Goal: Task Accomplishment & Management: Use online tool/utility

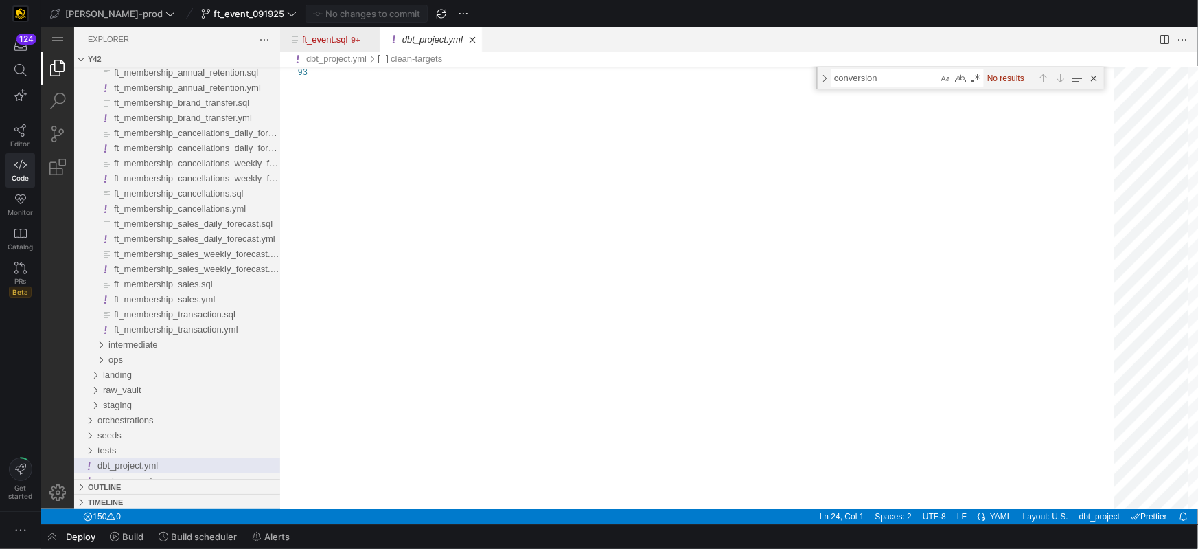
scroll to position [37, 0]
click at [479, 40] on link "Close (⌘W)" at bounding box center [472, 39] width 14 height 14
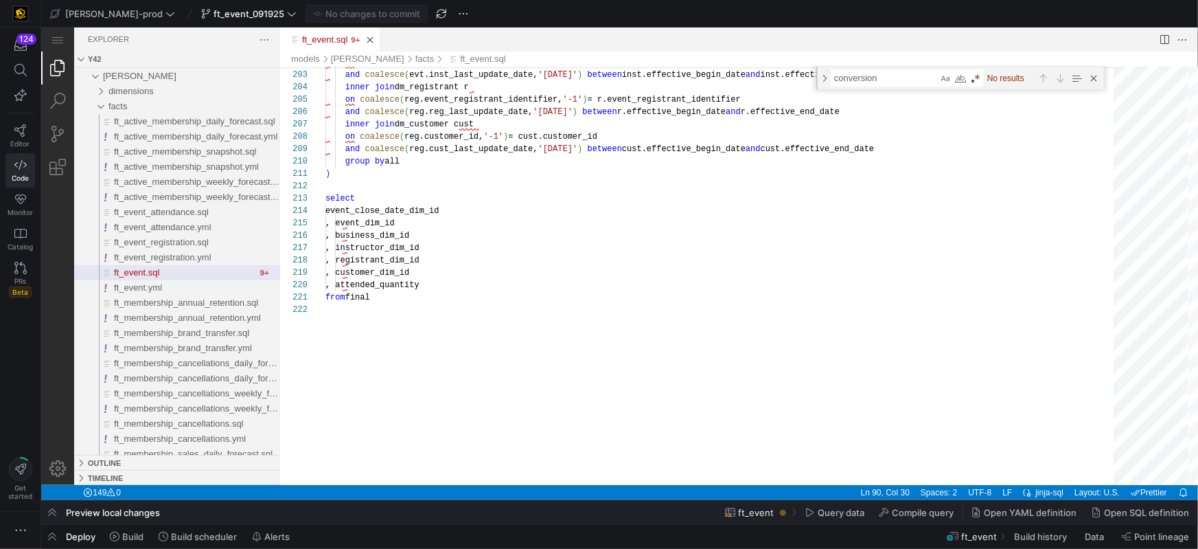
click at [376, 38] on link "Close (⌘W)" at bounding box center [370, 39] width 14 height 14
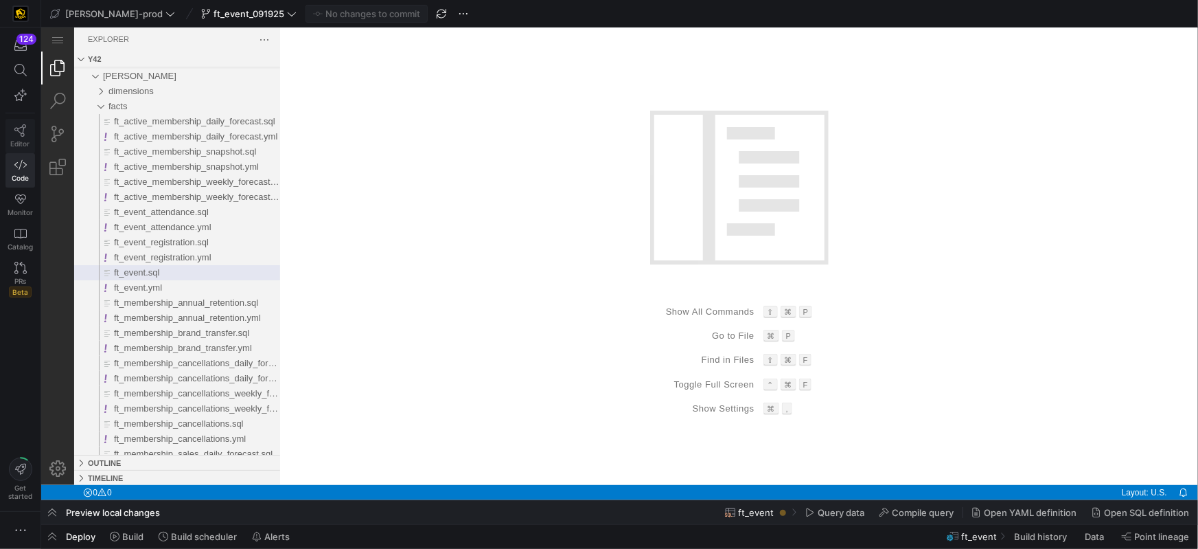
click at [34, 134] on link "Editor" at bounding box center [20, 136] width 30 height 34
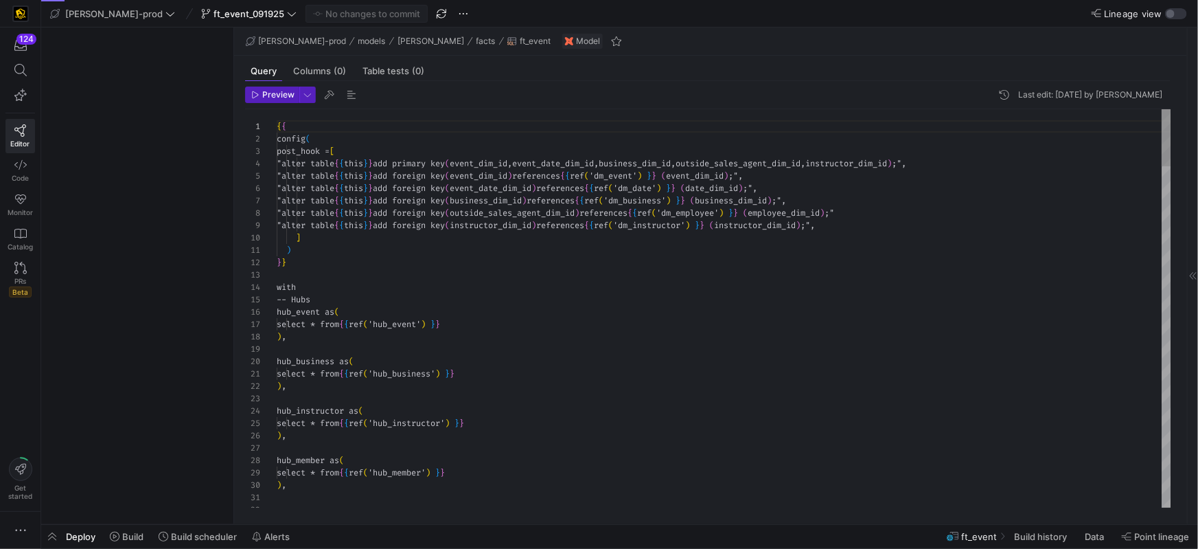
scroll to position [73, 0]
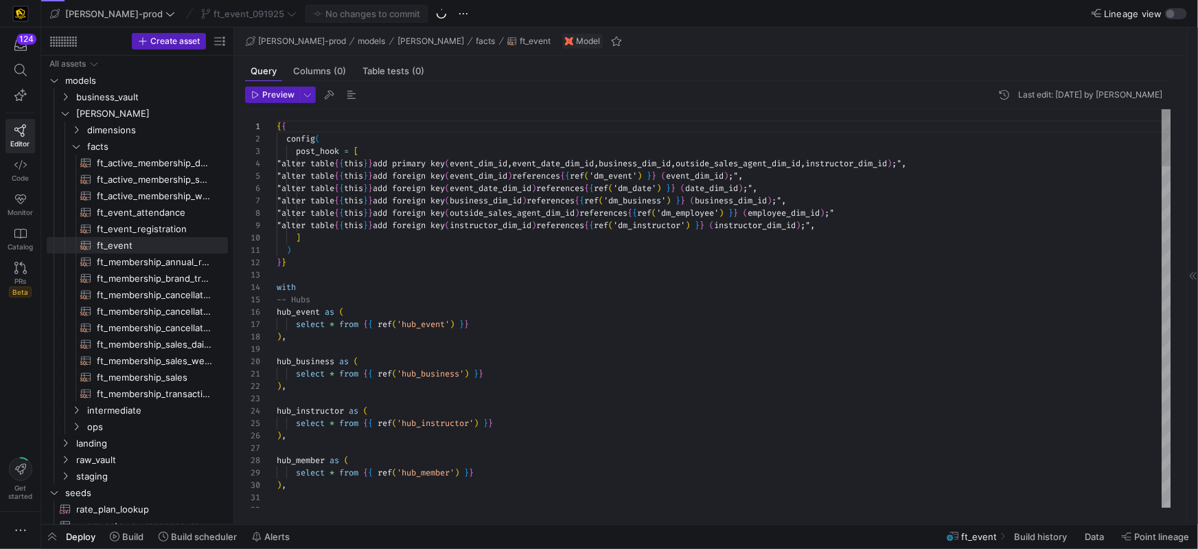
type textarea ") }} with -- Hubs hub_event as ( select * from {{ ref('hub_event') }} ), hub_bu…"
click at [749, 352] on div at bounding box center [724, 349] width 895 height 12
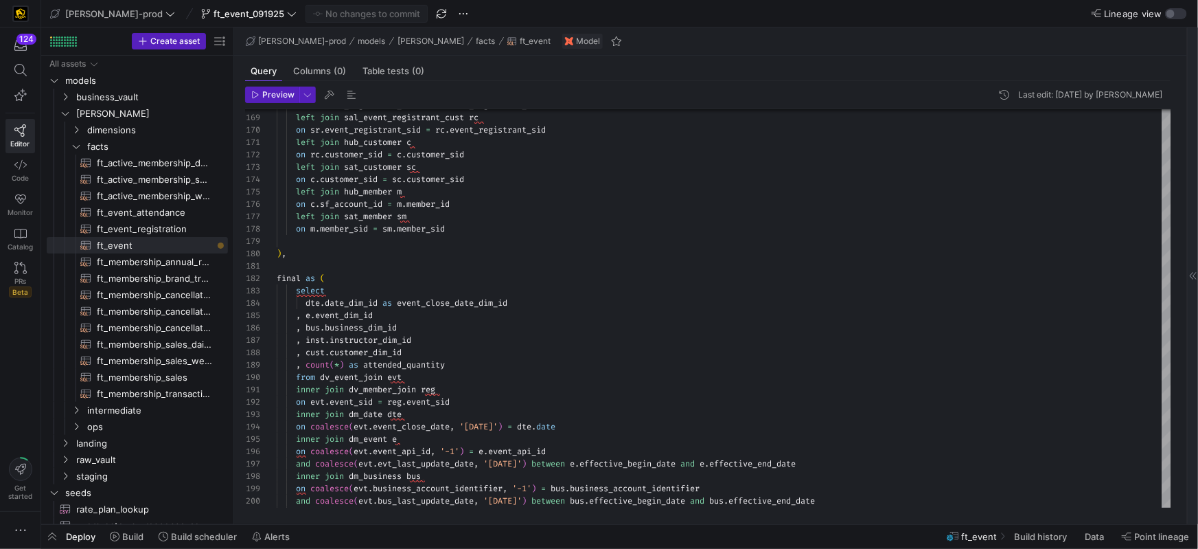
click at [1193, 398] on div at bounding box center [1192, 275] width 11 height 497
